Goal: Task Accomplishment & Management: Complete application form

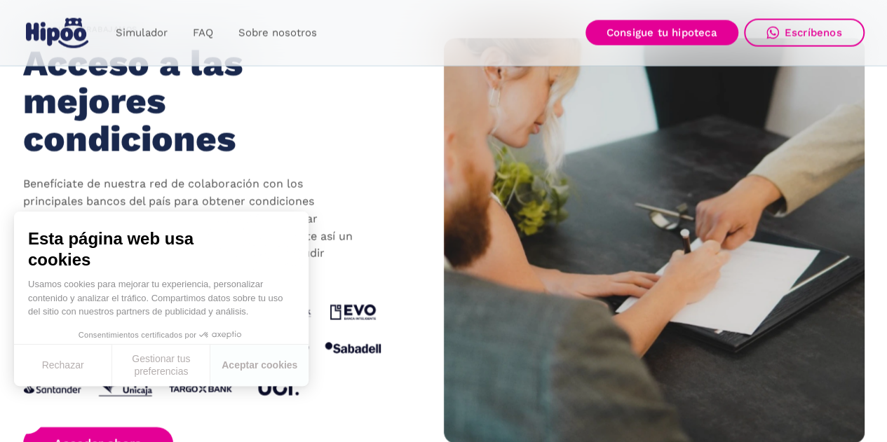
scroll to position [1402, 0]
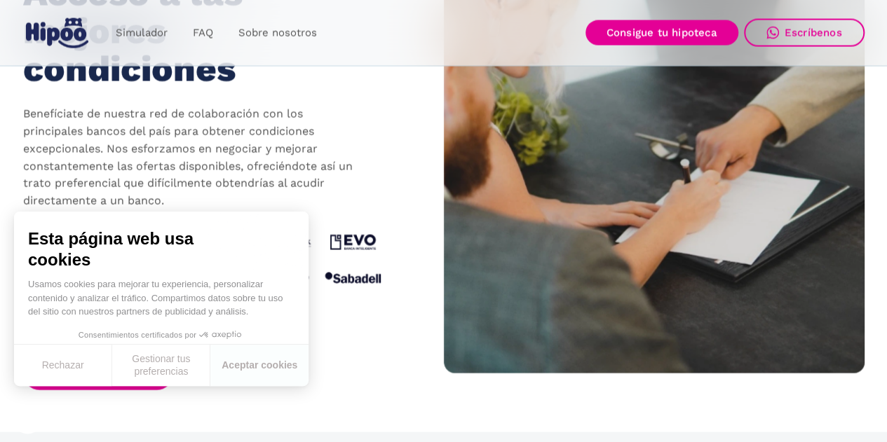
drag, startPoint x: 287, startPoint y: 185, endPoint x: 255, endPoint y: 233, distance: 57.8
click at [285, 190] on p "Benefíciate de nuestra red de colaboración con los principales bancos del país …" at bounding box center [191, 158] width 337 height 104
drag, startPoint x: 247, startPoint y: 254, endPoint x: 276, endPoint y: 235, distance: 34.8
click at [247, 255] on span "Esta página web usa cookies" at bounding box center [161, 250] width 266 height 42
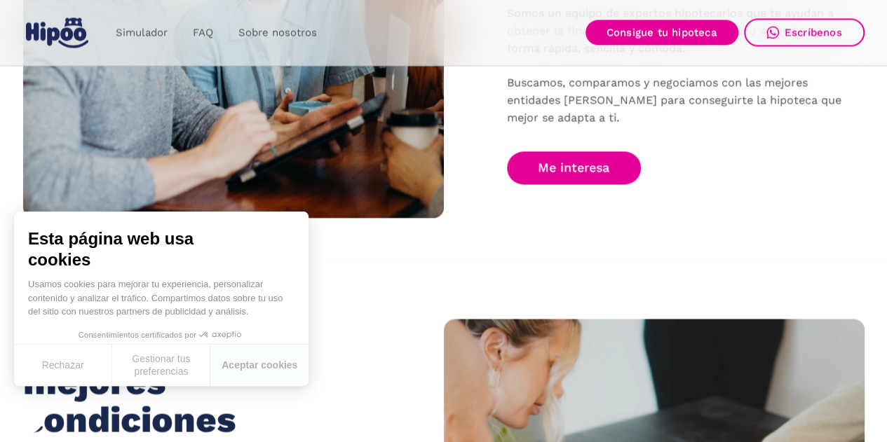
click at [327, 174] on img at bounding box center [233, 17] width 421 height 401
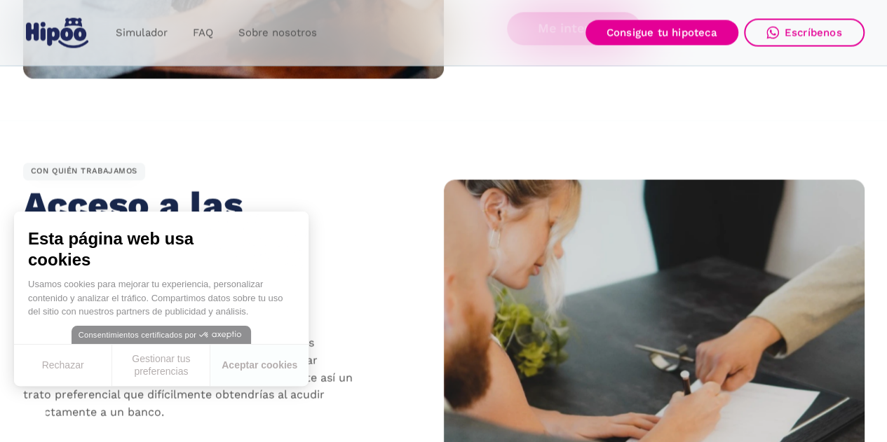
scroll to position [1192, 0]
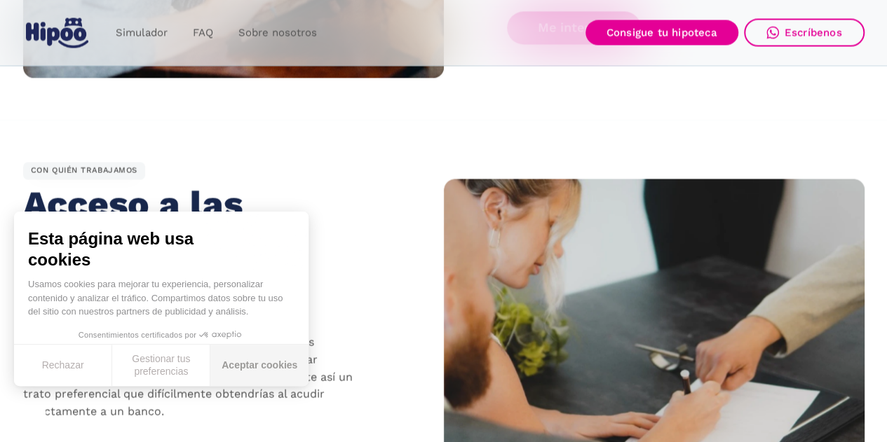
click at [265, 369] on button "Aceptar cookies" at bounding box center [259, 365] width 98 height 41
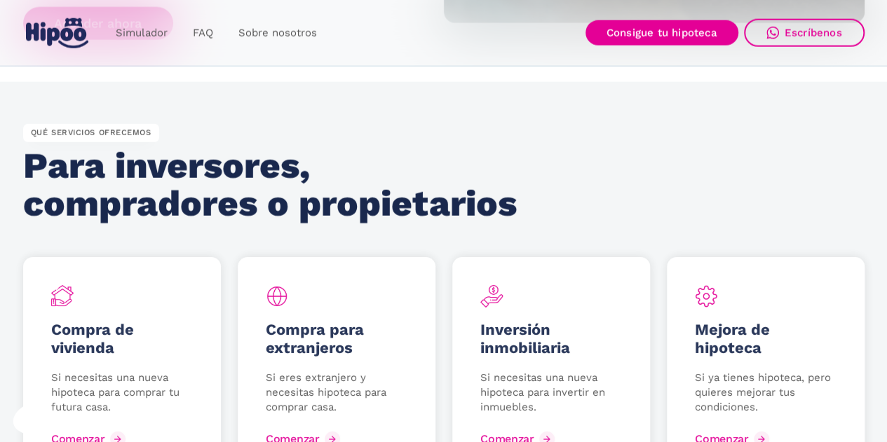
scroll to position [1823, 0]
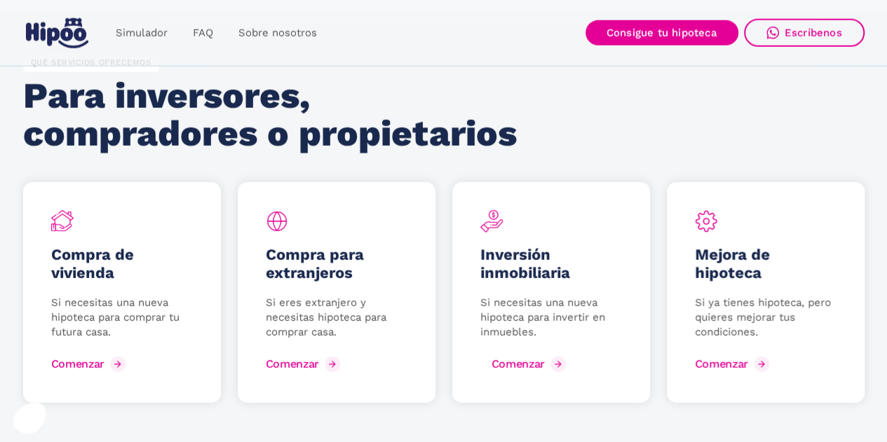
click at [534, 372] on link "Comenzar" at bounding box center [524, 364] width 89 height 22
